Goal: Information Seeking & Learning: Learn about a topic

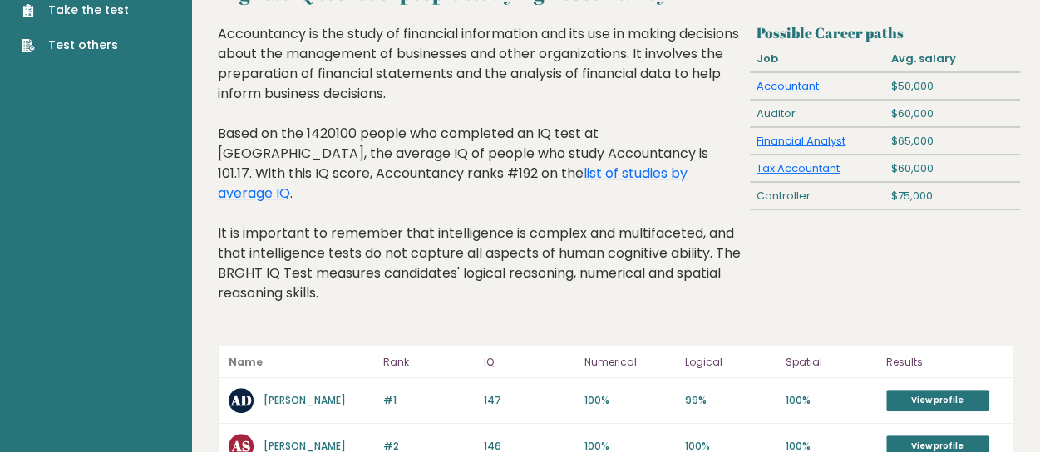
scroll to position [36, 0]
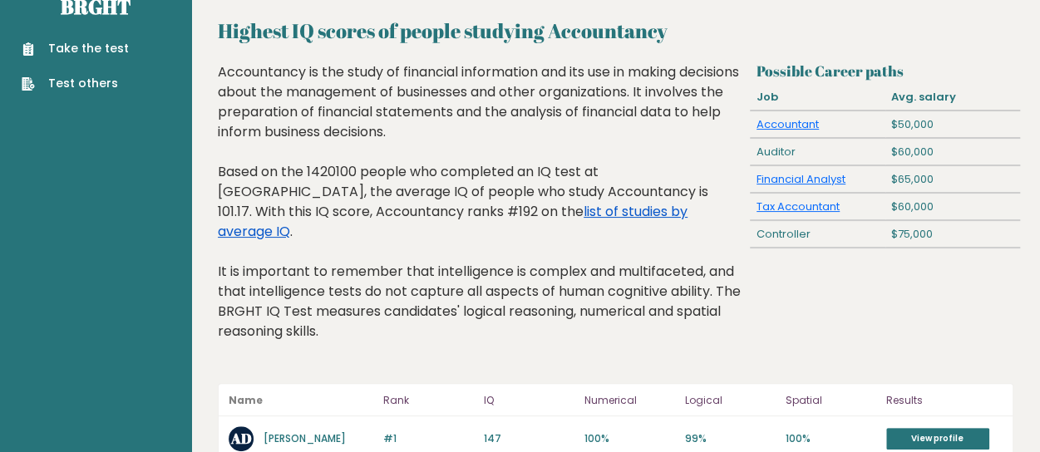
click at [466, 215] on link "list of studies by average IQ" at bounding box center [453, 221] width 470 height 39
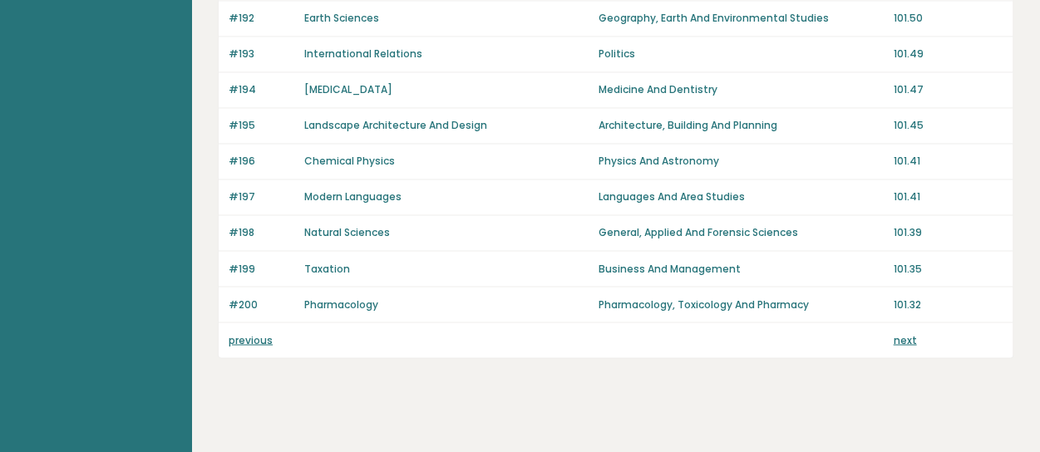
scroll to position [1315, 0]
click at [269, 332] on link "previous" at bounding box center [251, 339] width 44 height 14
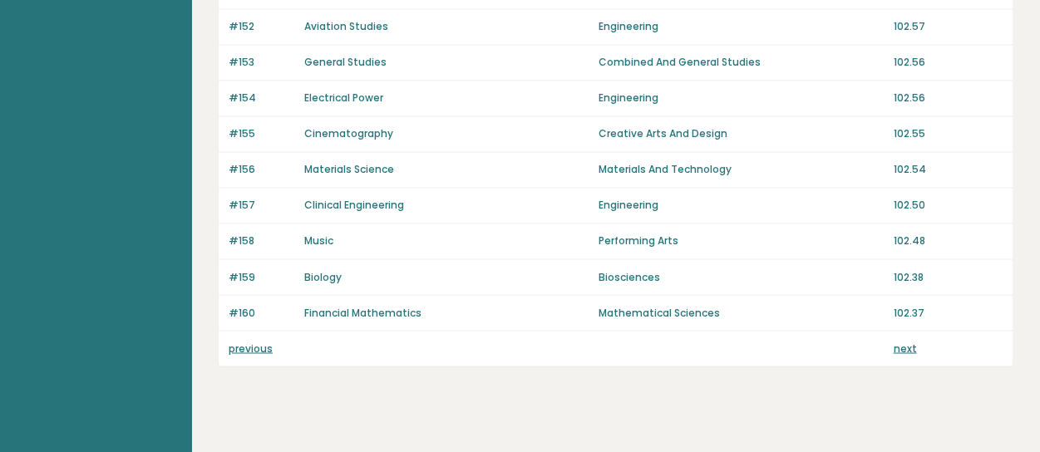
scroll to position [1315, 0]
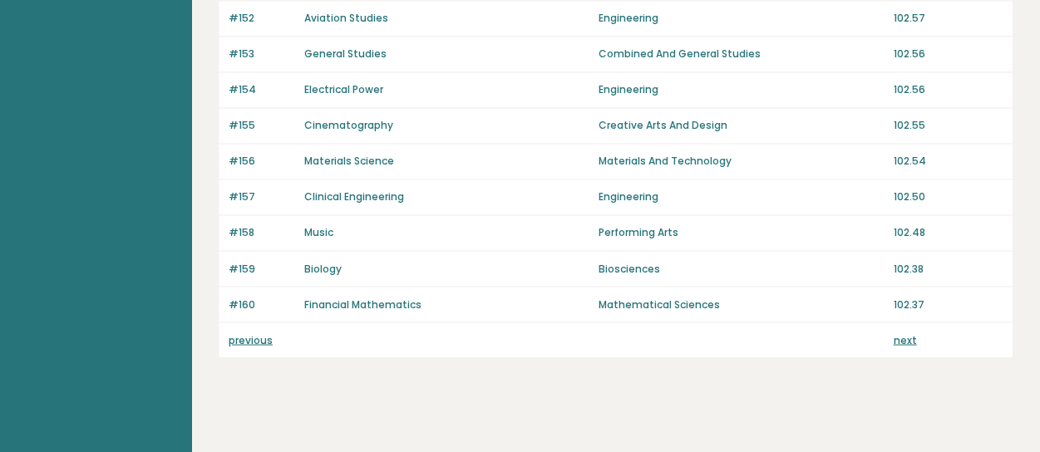
click at [254, 332] on link "previous" at bounding box center [251, 339] width 44 height 14
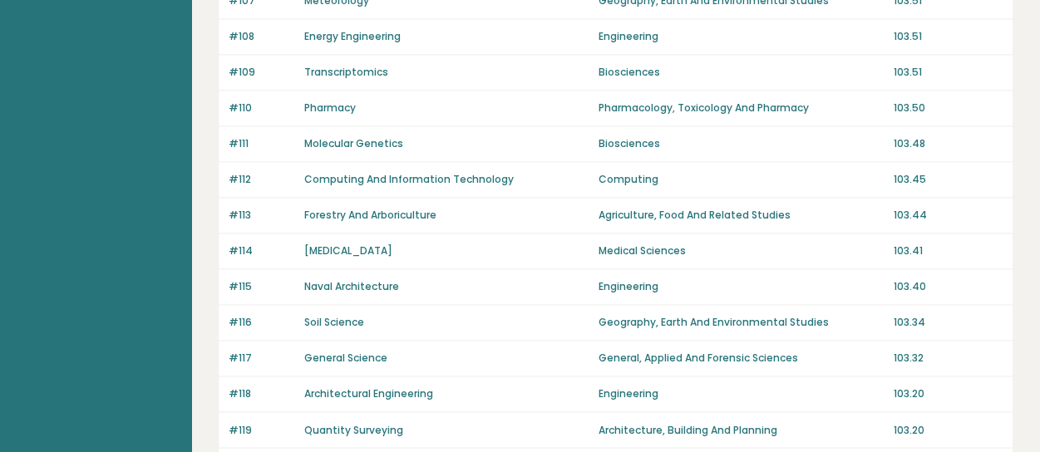
scroll to position [1315, 0]
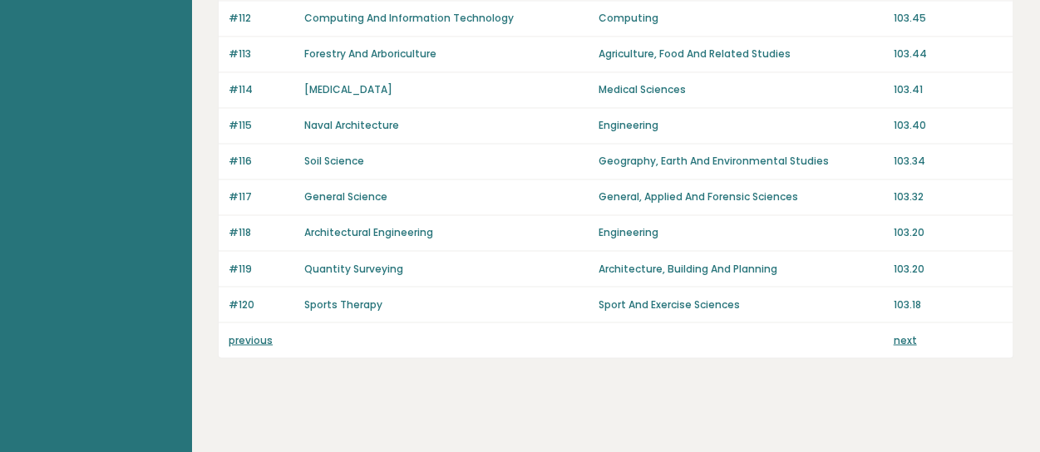
click at [249, 332] on link "previous" at bounding box center [251, 339] width 44 height 14
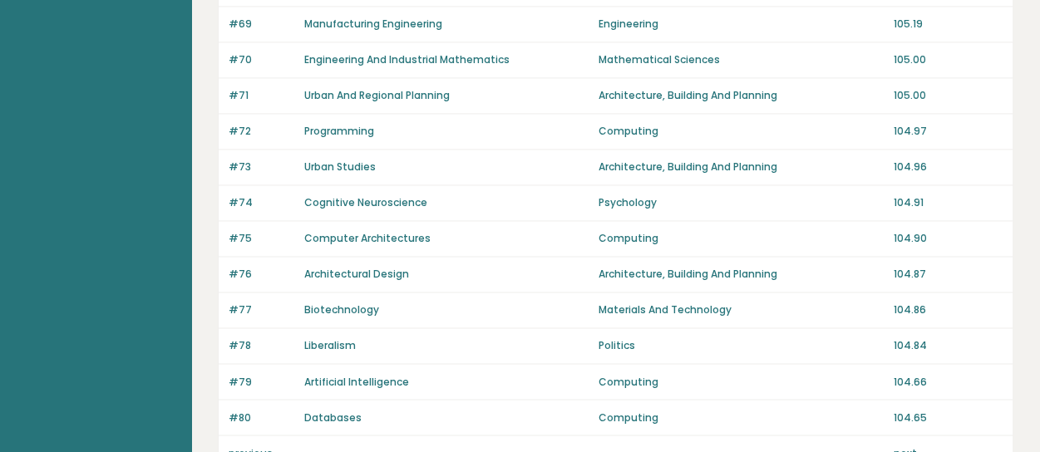
scroll to position [1315, 0]
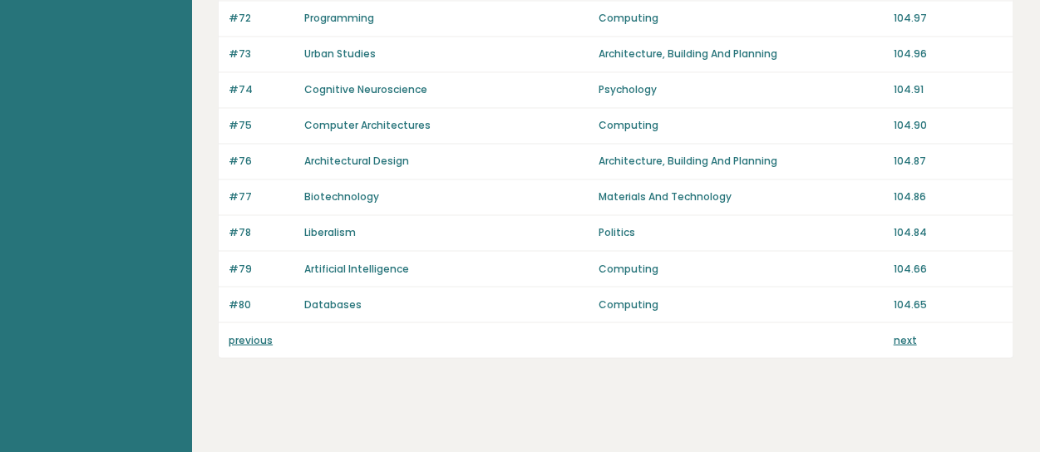
click at [253, 332] on link "previous" at bounding box center [251, 339] width 44 height 14
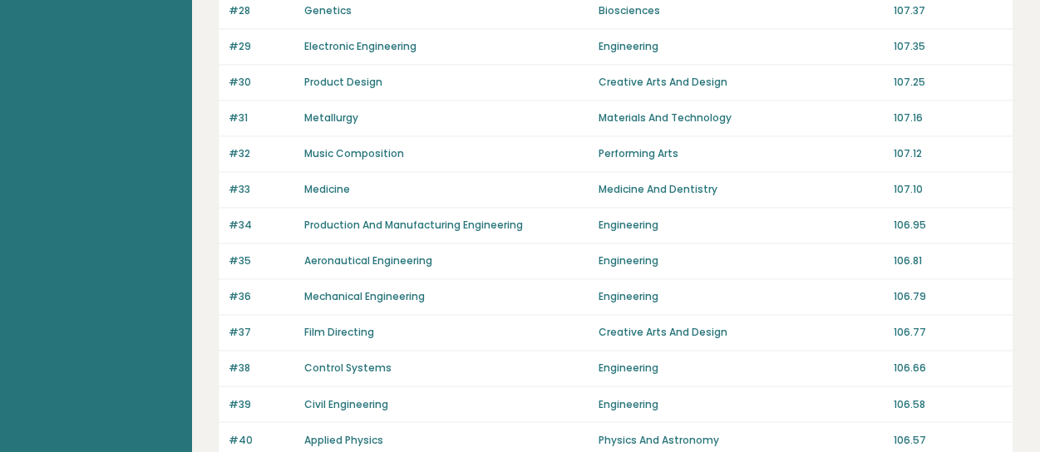
scroll to position [1233, 0]
